Goal: Information Seeking & Learning: Learn about a topic

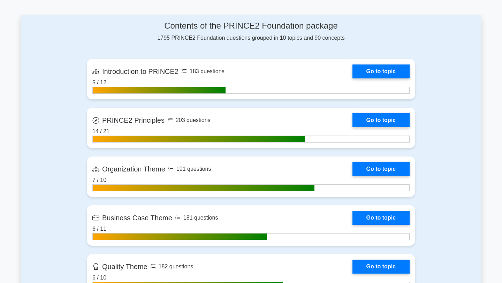
scroll to position [450, 0]
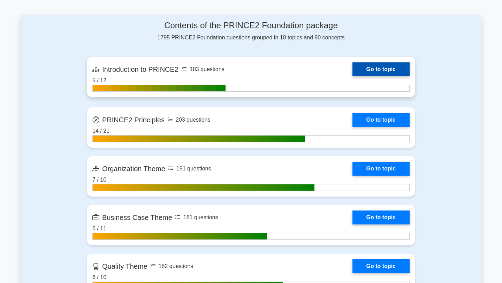
click at [378, 68] on link "Go to topic" at bounding box center [380, 69] width 57 height 14
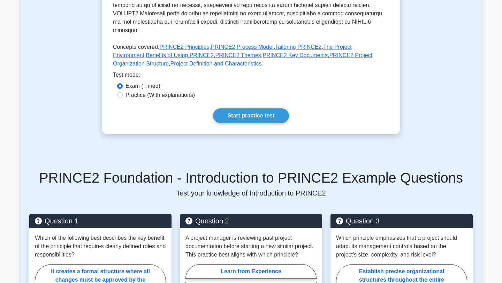
scroll to position [278, 0]
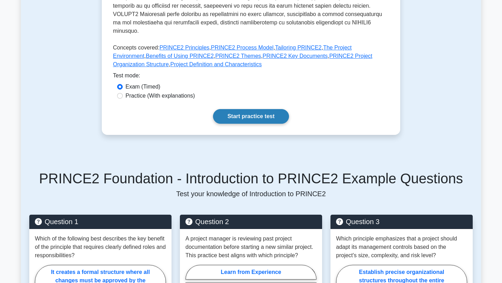
click at [242, 109] on link "Start practice test" at bounding box center [251, 116] width 76 height 15
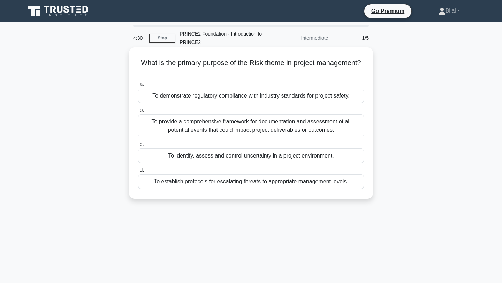
click at [250, 158] on div "To identify, assess and control uncertainty in a project environment." at bounding box center [251, 156] width 226 height 15
click at [138, 147] on input "c. To identify, assess and control uncertainty in a project environment." at bounding box center [138, 144] width 0 height 5
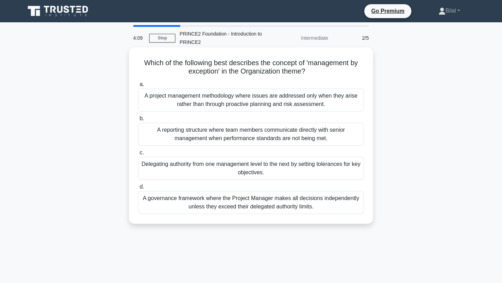
click at [234, 199] on div "A governance framework where the Project Manager makes all decisions independen…" at bounding box center [251, 202] width 226 height 23
click at [138, 189] on input "d. A governance framework where the Project Manager makes all decisions indepen…" at bounding box center [138, 187] width 0 height 5
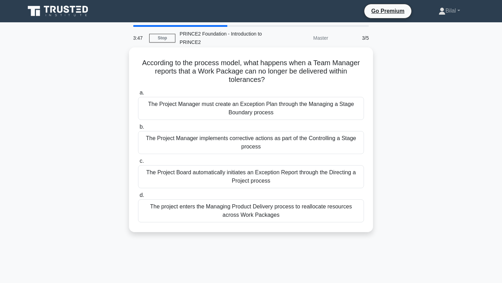
click at [264, 112] on div "The Project Manager must create an Exception Plan through the Managing a Stage …" at bounding box center [251, 108] width 226 height 23
click at [138, 95] on input "a. The Project Manager must create an Exception Plan through the Managing a Sta…" at bounding box center [138, 93] width 0 height 5
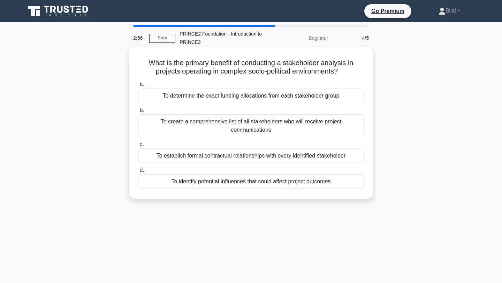
click at [264, 188] on div "To identify potential influences that could affect project outcomes" at bounding box center [251, 181] width 226 height 15
click at [138, 173] on input "d. To identify potential influences that could affect project outcomes" at bounding box center [138, 170] width 0 height 5
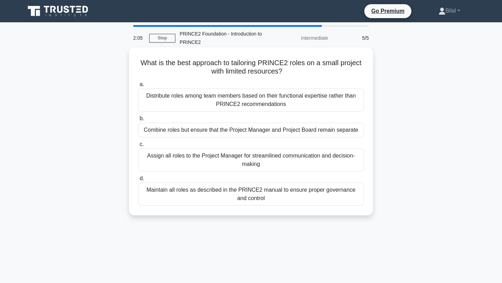
click at [228, 108] on div "Distribute roles among team members based on their functional expertise rather …" at bounding box center [251, 100] width 226 height 23
click at [138, 87] on input "a. Distribute roles among team members based on their functional expertise rath…" at bounding box center [138, 84] width 0 height 5
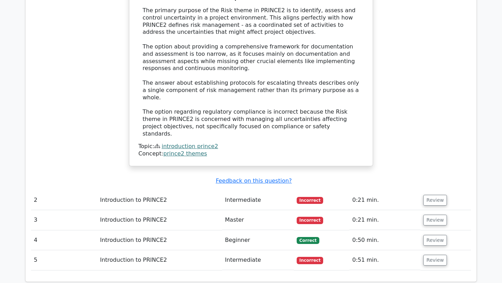
scroll to position [765, 0]
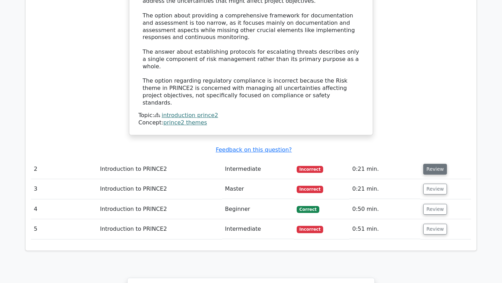
click at [437, 164] on button "Review" at bounding box center [435, 169] width 24 height 11
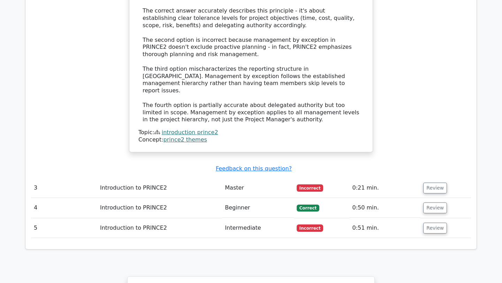
scroll to position [1125, 0]
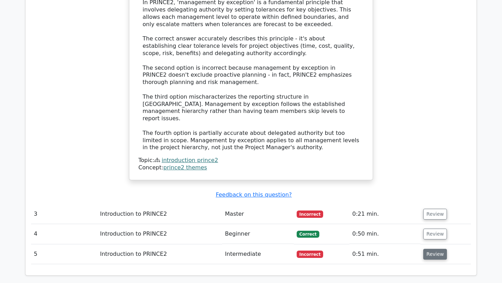
click at [425, 249] on button "Review" at bounding box center [435, 254] width 24 height 11
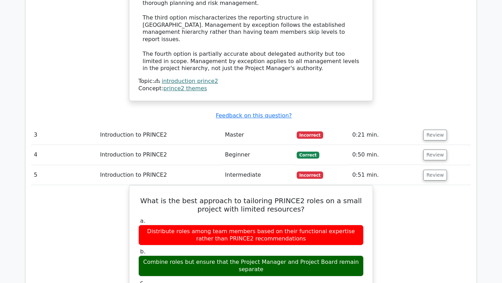
scroll to position [1223, 0]
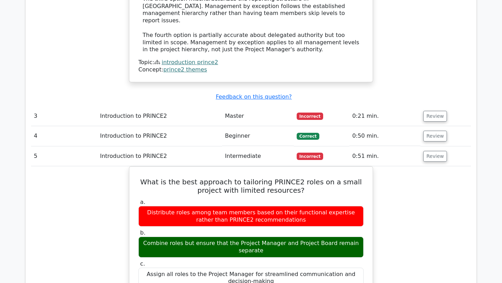
click at [429, 146] on td "Review" at bounding box center [445, 156] width 51 height 20
click at [434, 151] on button "Review" at bounding box center [435, 156] width 24 height 11
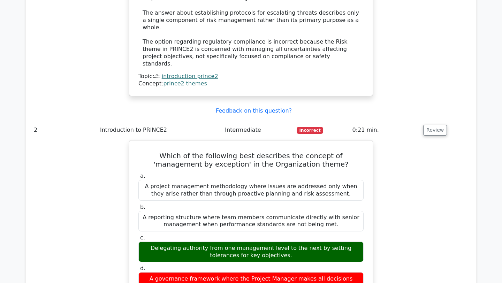
scroll to position [803, 0]
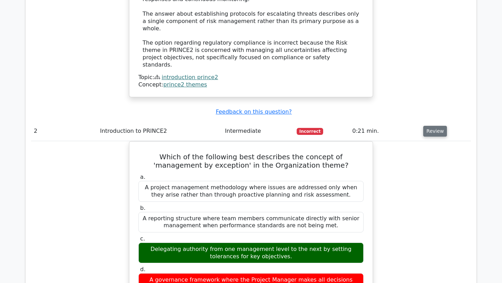
click at [432, 126] on button "Review" at bounding box center [435, 131] width 24 height 11
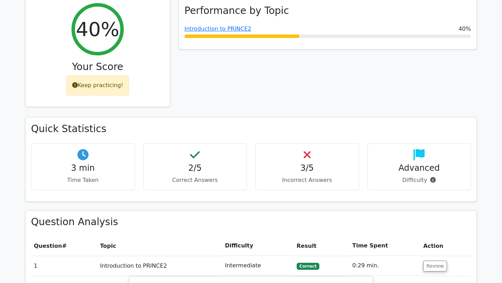
scroll to position [291, 0]
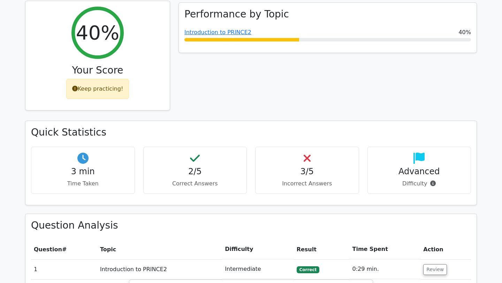
click at [83, 79] on div "Keep practicing!" at bounding box center [97, 89] width 63 height 20
click at [77, 86] on icon at bounding box center [75, 89] width 6 height 6
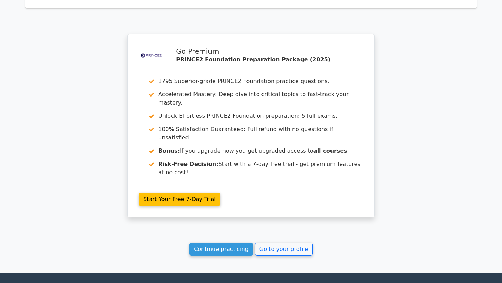
scroll to position [1010, 0]
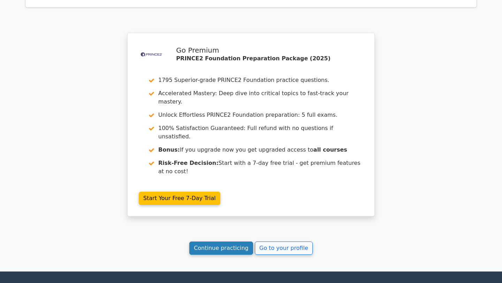
click at [215, 242] on link "Continue practicing" at bounding box center [221, 248] width 64 height 13
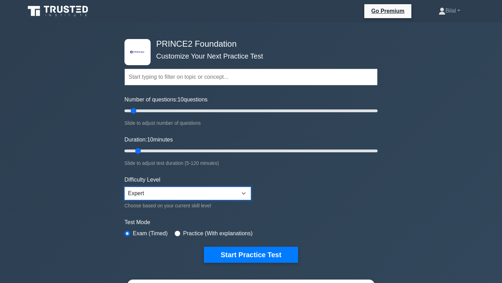
click at [200, 192] on select "Beginner Intermediate Expert" at bounding box center [187, 193] width 127 height 13
click at [175, 79] on input "text" at bounding box center [250, 77] width 253 height 17
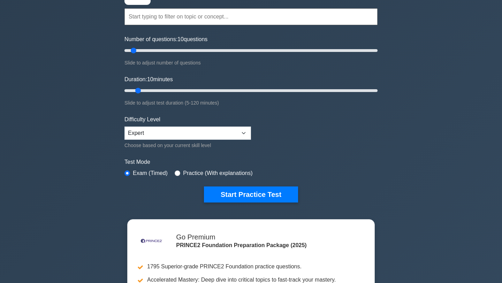
scroll to position [61, 0]
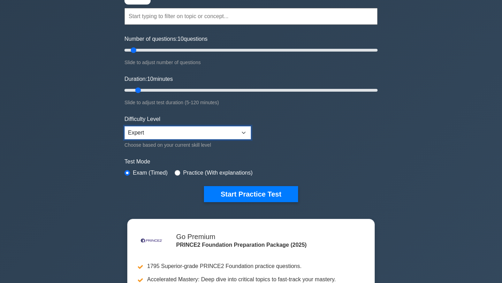
click at [201, 132] on select "Beginner Intermediate Expert" at bounding box center [187, 132] width 127 height 13
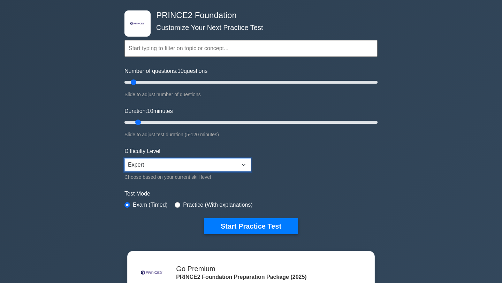
scroll to position [27, 0]
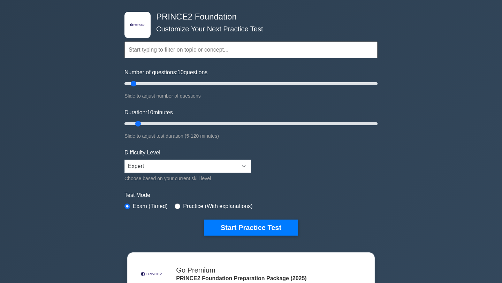
click at [196, 54] on input "text" at bounding box center [250, 49] width 253 height 17
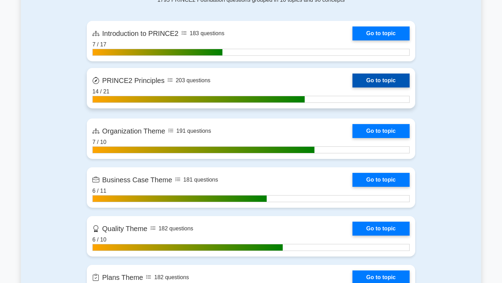
scroll to position [477, 0]
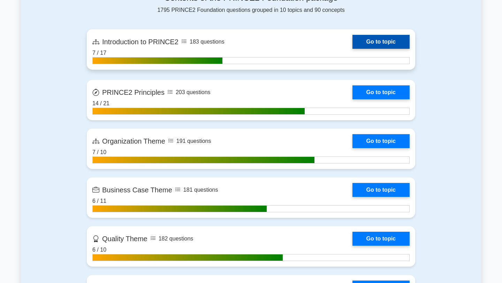
click at [369, 44] on link "Go to topic" at bounding box center [380, 42] width 57 height 14
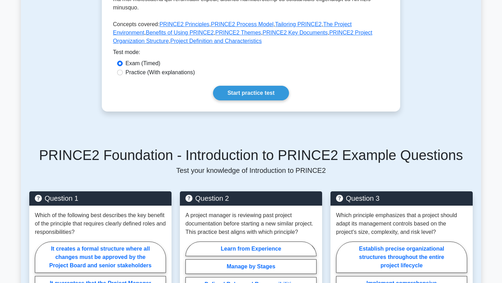
scroll to position [300, 0]
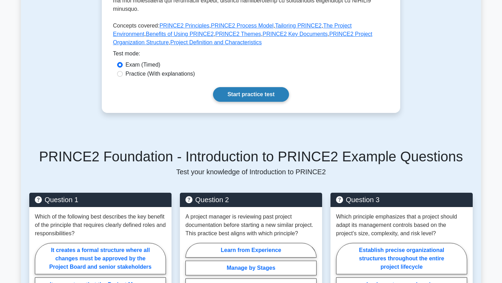
click at [233, 87] on link "Start practice test" at bounding box center [251, 94] width 76 height 15
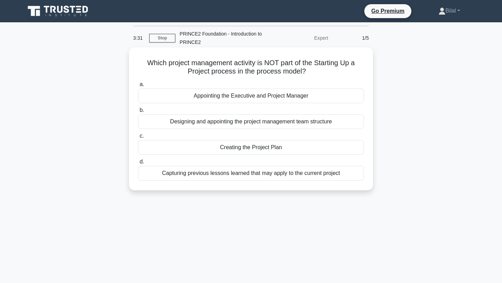
click at [263, 124] on div "Designing and appointing the project management team structure" at bounding box center [251, 121] width 226 height 15
click at [138, 113] on input "b. Designing and appointing the project management team structure" at bounding box center [138, 110] width 0 height 5
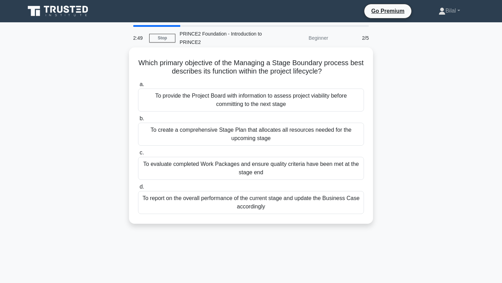
click at [263, 104] on div "To provide the Project Board with information to assess project viability befor…" at bounding box center [251, 100] width 226 height 23
click at [138, 87] on input "a. To provide the Project Board with information to assess project viability be…" at bounding box center [138, 84] width 0 height 5
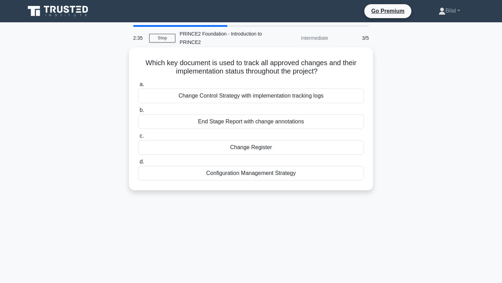
click at [264, 147] on div "Change Register" at bounding box center [251, 147] width 226 height 15
click at [138, 138] on input "c. Change Register" at bounding box center [138, 136] width 0 height 5
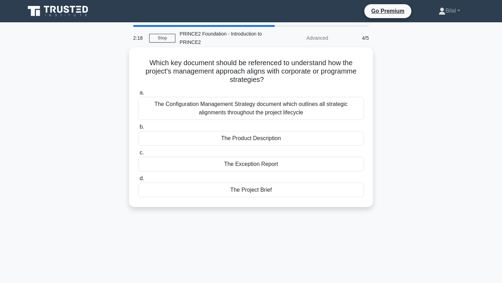
click at [256, 189] on div "The Project Brief" at bounding box center [251, 190] width 226 height 15
click at [138, 181] on input "d. The Project Brief" at bounding box center [138, 178] width 0 height 5
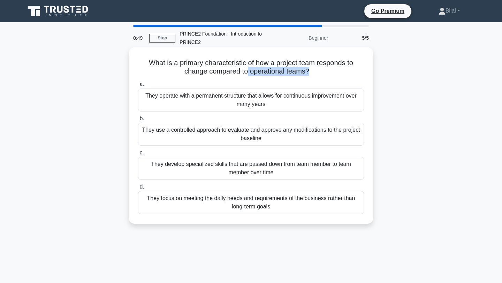
drag, startPoint x: 308, startPoint y: 73, endPoint x: 248, endPoint y: 72, distance: 60.0
click at [248, 72] on h5 "What is a primary characteristic of how a project team responds to change compa…" at bounding box center [250, 67] width 227 height 17
click at [313, 71] on icon ".spinner_0XTQ{transform-origin:center;animation:spinner_y6GP .75s linear infini…" at bounding box center [313, 72] width 8 height 8
click at [264, 137] on div "They use a controlled approach to evaluate and approve any modifications to the…" at bounding box center [251, 134] width 226 height 23
click at [138, 121] on input "b. They use a controlled approach to evaluate and approve any modifications to …" at bounding box center [138, 118] width 0 height 5
